Goal: Task Accomplishment & Management: Use online tool/utility

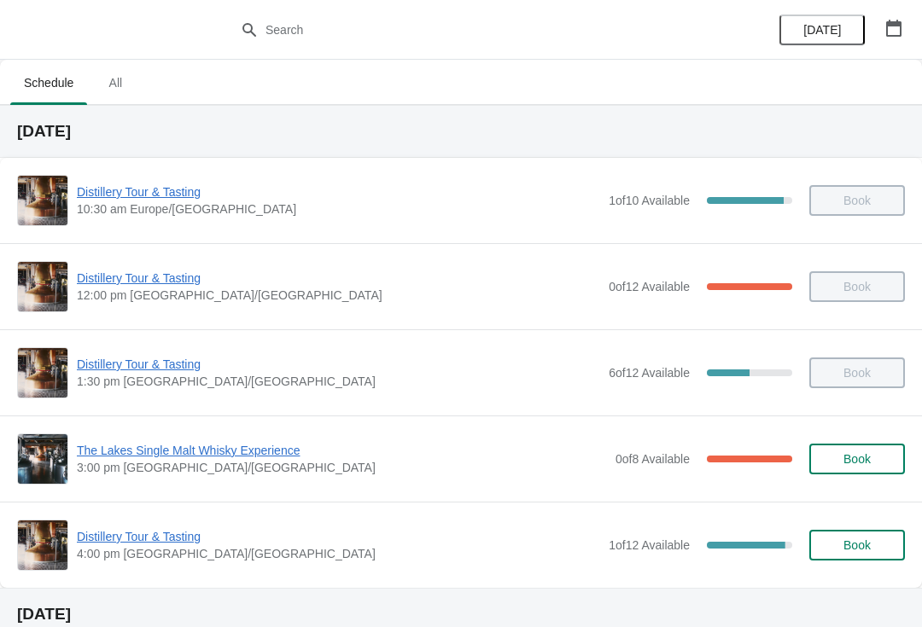
click at [151, 545] on span "Distillery Tour & Tasting" at bounding box center [338, 536] width 523 height 17
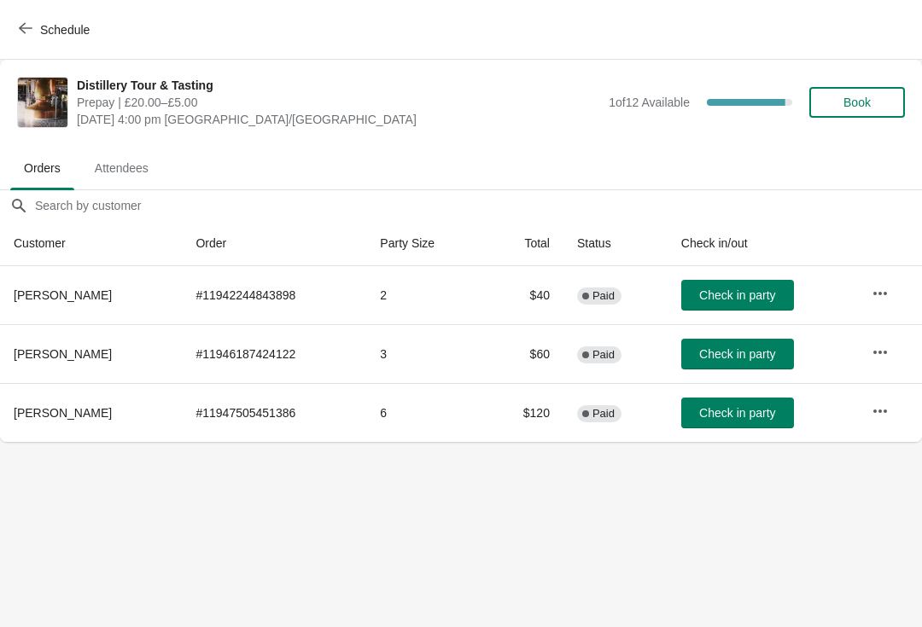
click at [714, 305] on button "Check in party" at bounding box center [737, 295] width 113 height 31
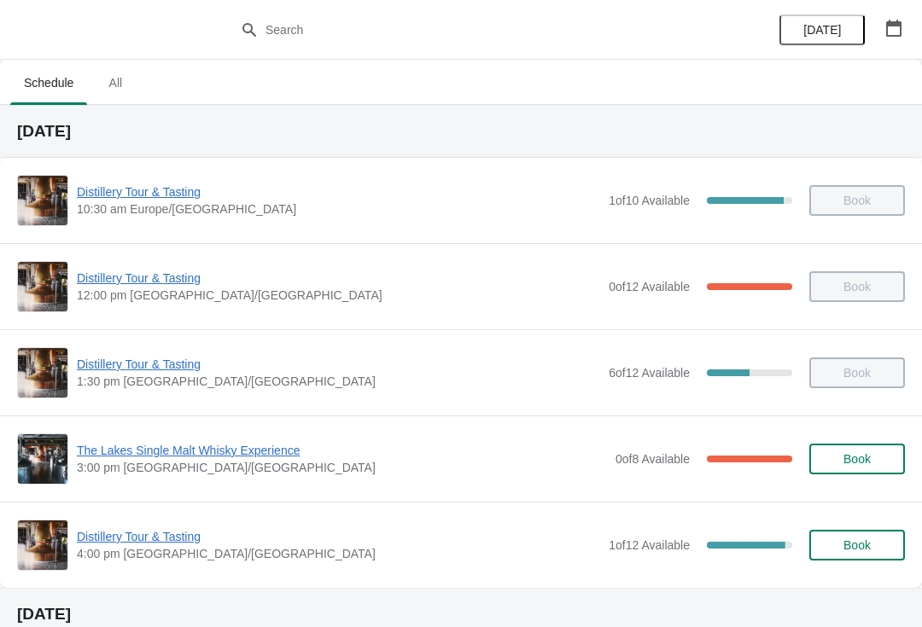
click at [180, 537] on span "Distillery Tour & Tasting" at bounding box center [338, 536] width 523 height 17
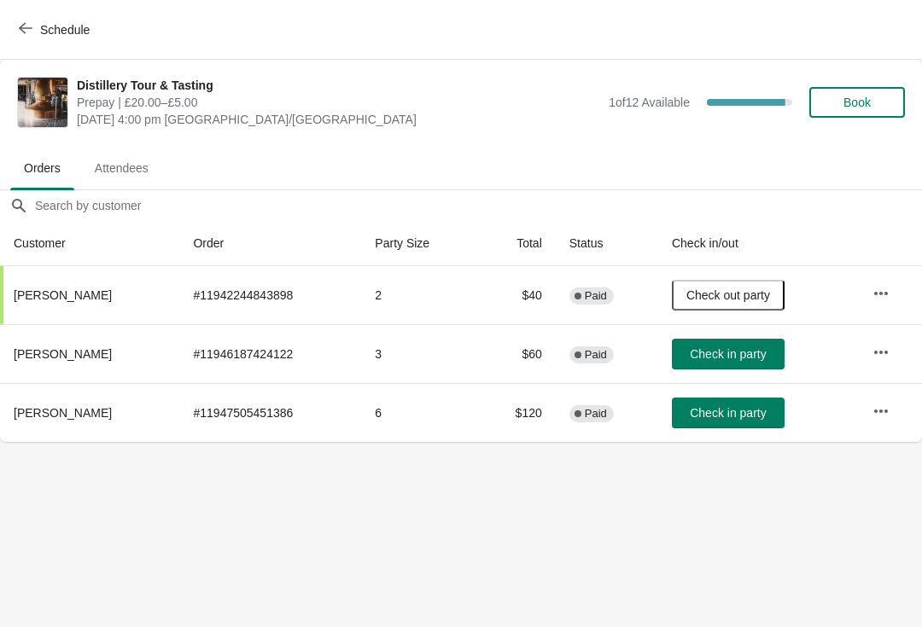
click at [745, 353] on span "Check in party" at bounding box center [728, 354] width 76 height 14
click at [53, 29] on span "Schedule" at bounding box center [65, 30] width 50 height 14
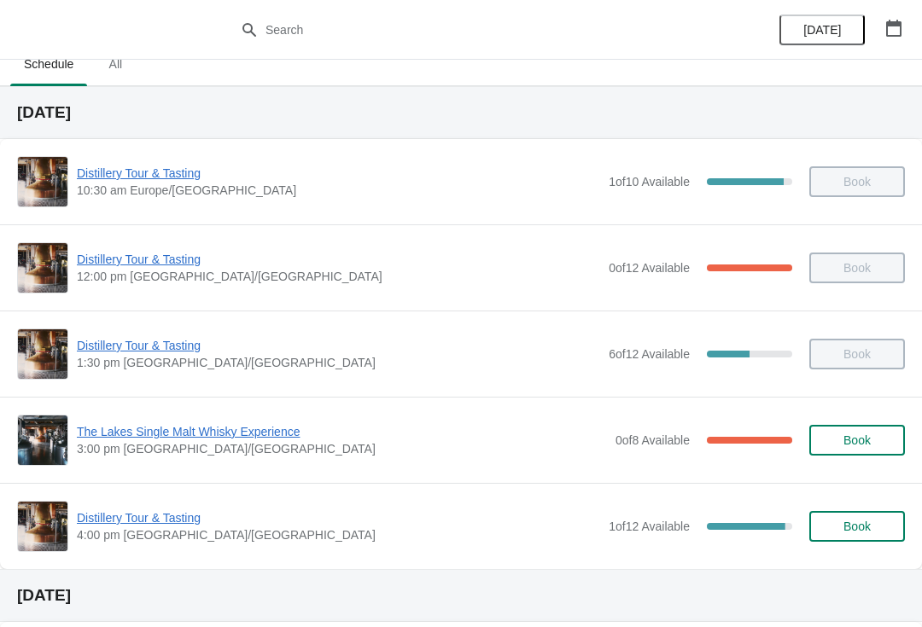
scroll to position [62, 0]
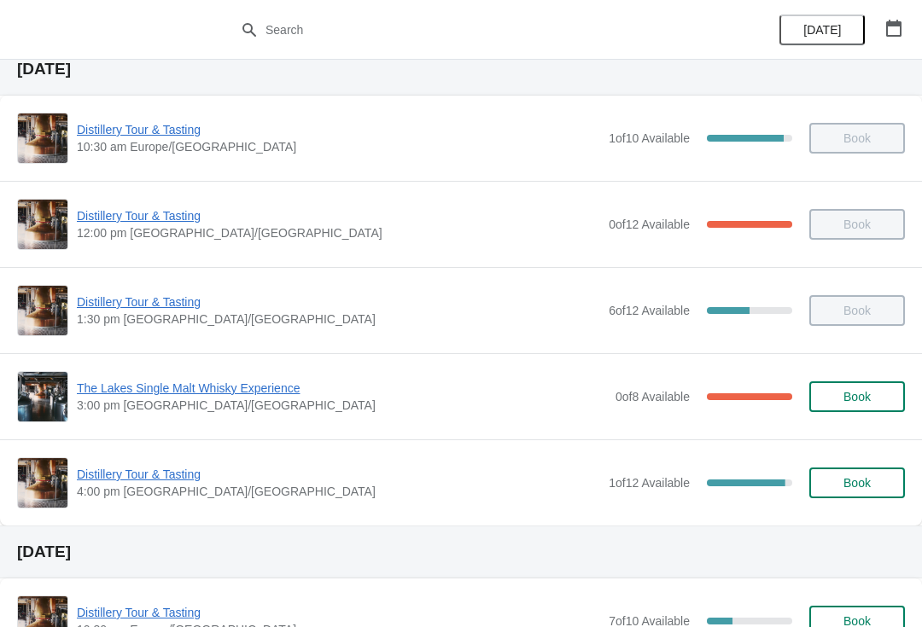
click at [183, 470] on span "Distillery Tour & Tasting" at bounding box center [338, 474] width 523 height 17
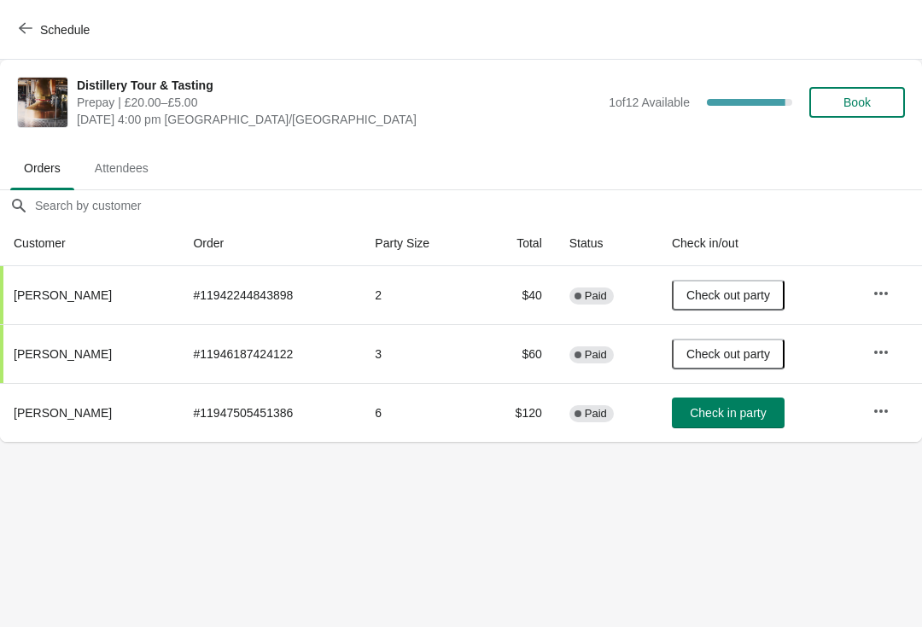
click at [878, 110] on button "Book" at bounding box center [857, 102] width 96 height 31
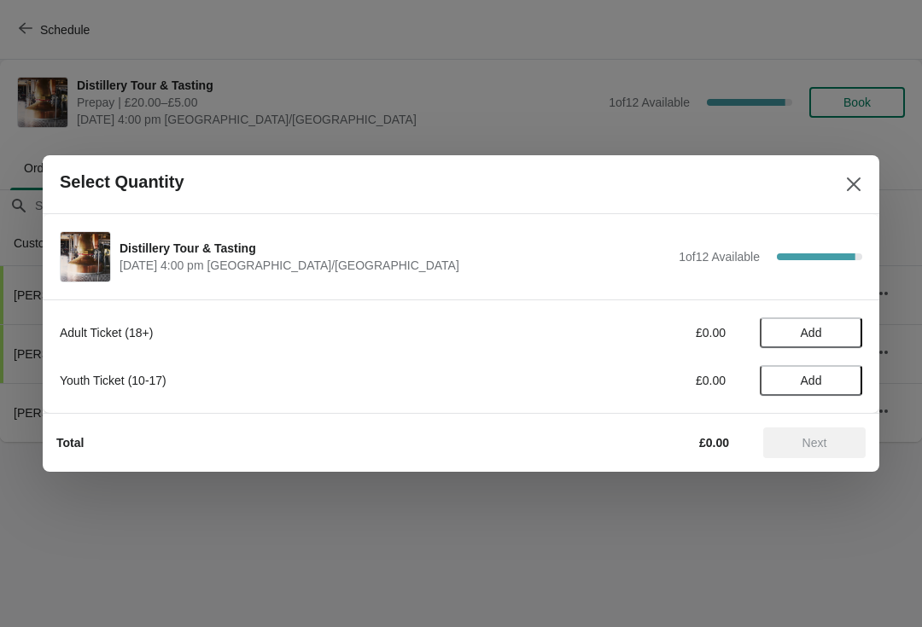
click at [820, 338] on span "Add" at bounding box center [811, 333] width 21 height 14
click at [835, 335] on icon at bounding box center [840, 333] width 18 height 18
click at [821, 438] on span "Next" at bounding box center [814, 443] width 25 height 14
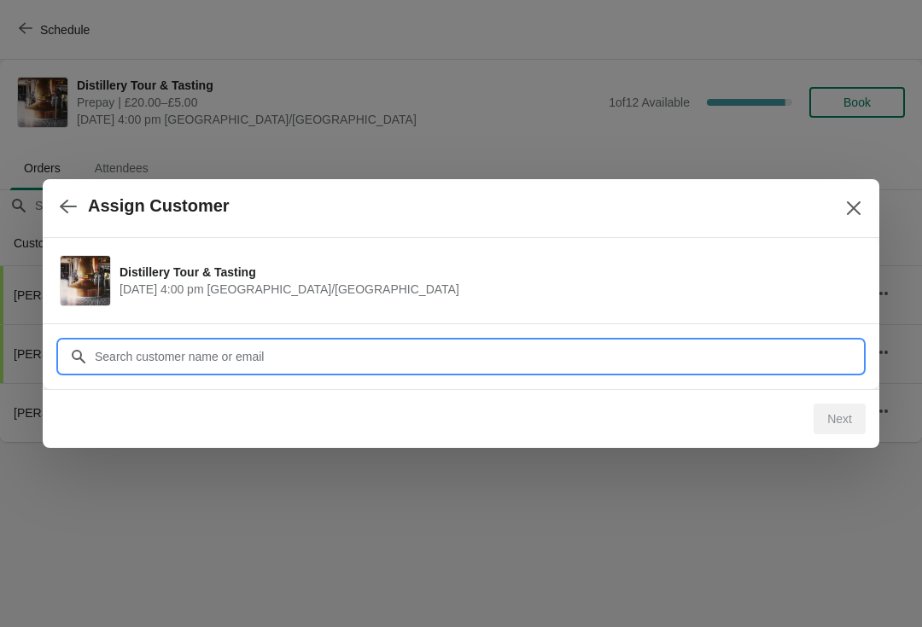
click at [355, 346] on input "Customer" at bounding box center [478, 356] width 768 height 31
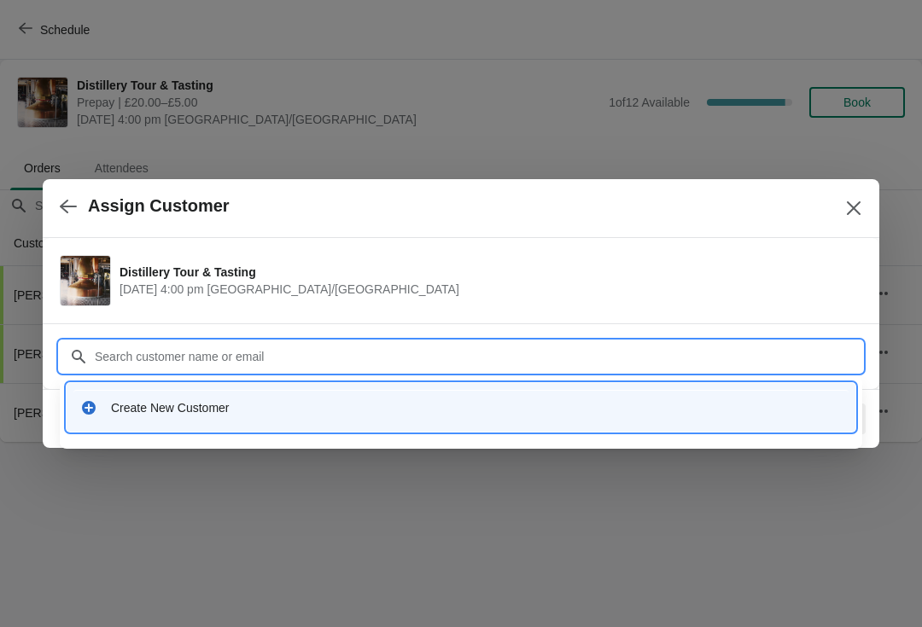
click at [252, 404] on div "Create New Customer" at bounding box center [476, 407] width 731 height 17
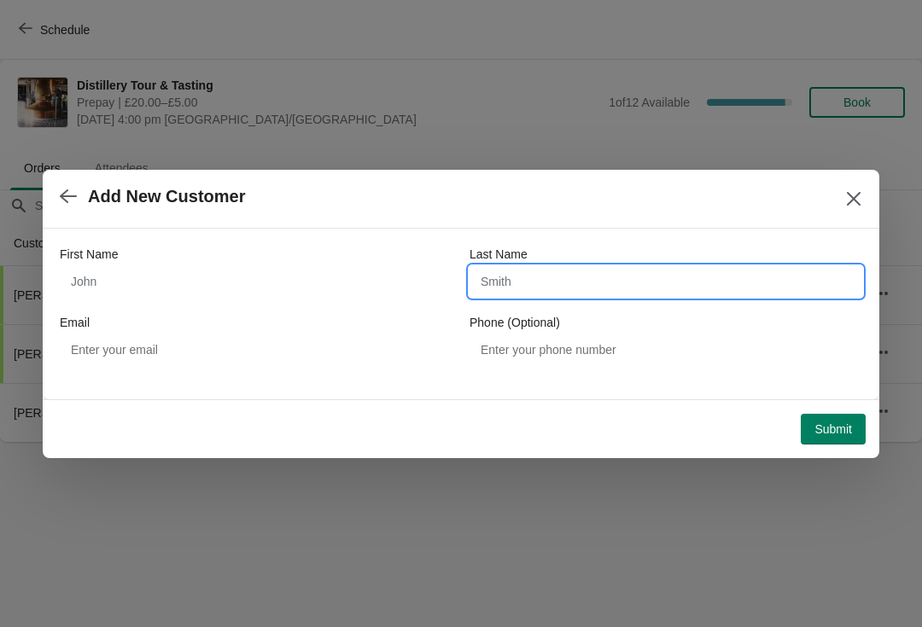
click at [556, 277] on input "Last Name" at bounding box center [665, 281] width 393 height 31
type input "[PERSON_NAME]"
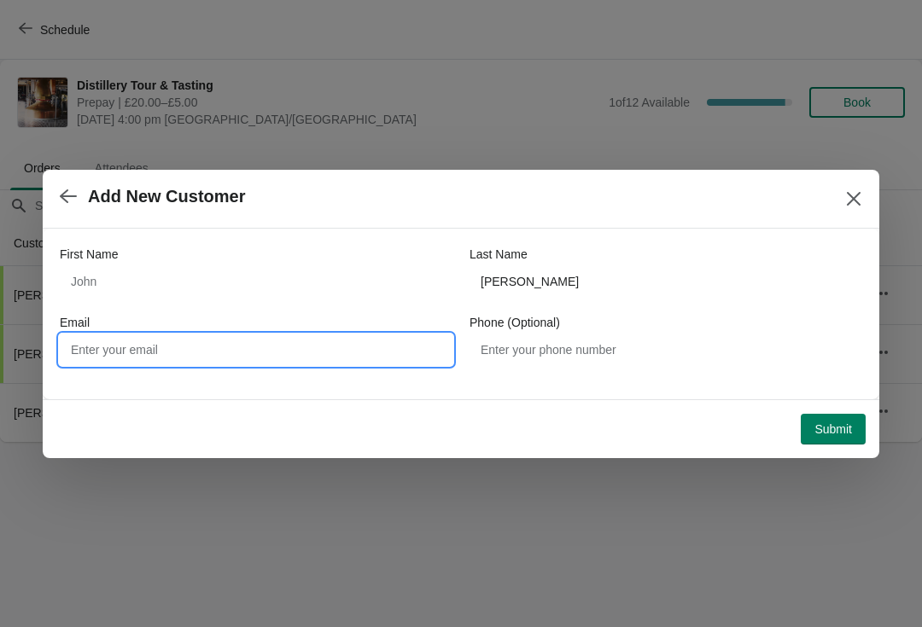
click at [252, 340] on input "Email" at bounding box center [256, 350] width 393 height 31
click at [839, 419] on button "Submit" at bounding box center [833, 429] width 65 height 31
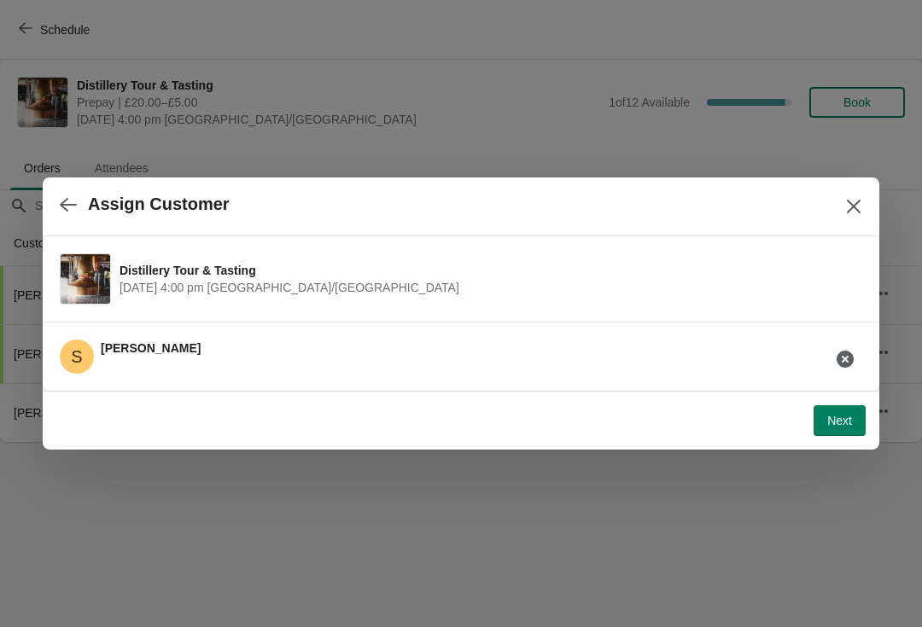
click at [828, 417] on span "Next" at bounding box center [839, 421] width 25 height 14
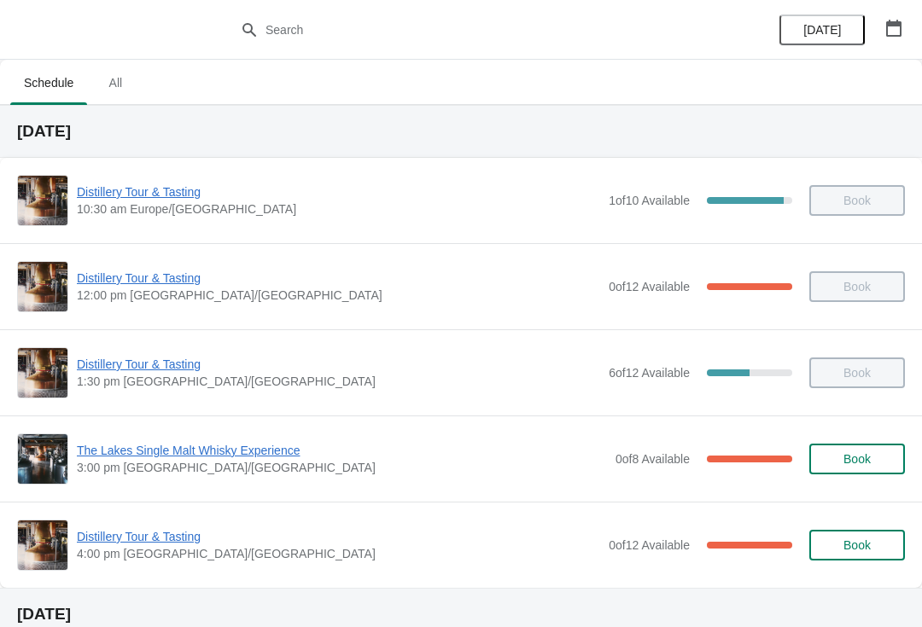
click at [150, 534] on span "Distillery Tour & Tasting" at bounding box center [338, 536] width 523 height 17
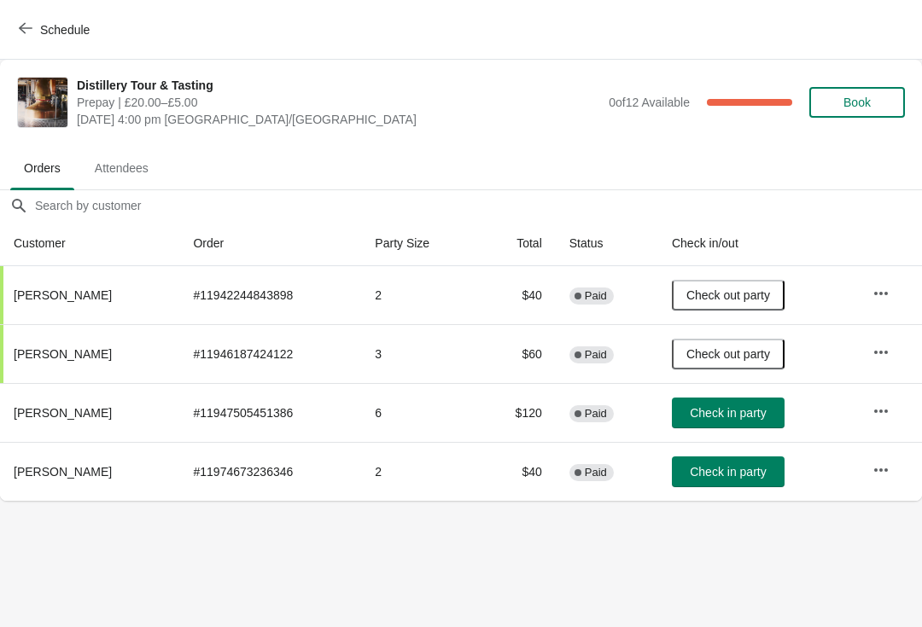
click at [749, 468] on span "Check in party" at bounding box center [728, 472] width 76 height 14
click at [759, 414] on span "Check in party" at bounding box center [728, 413] width 76 height 14
